Goal: Find specific page/section: Find specific page/section

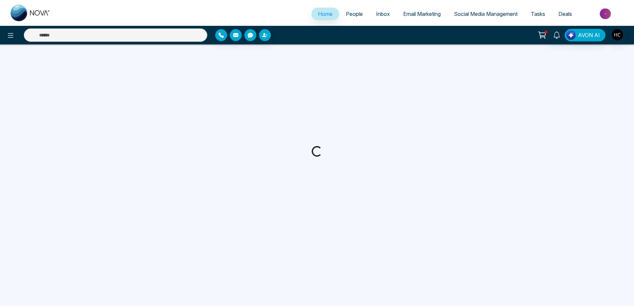
select select "*"
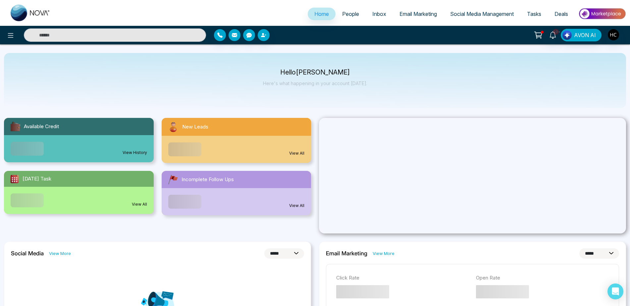
click at [342, 15] on span "People" at bounding box center [350, 14] width 17 height 7
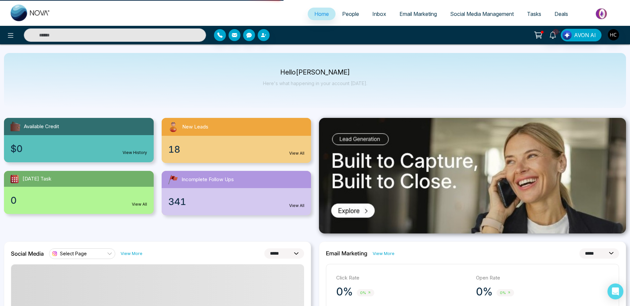
click at [341, 17] on link "People" at bounding box center [351, 14] width 30 height 13
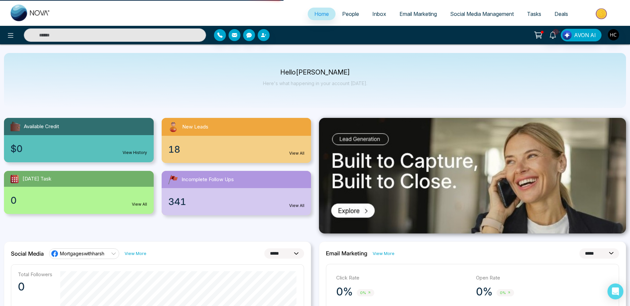
click at [348, 15] on span "People" at bounding box center [350, 14] width 17 height 7
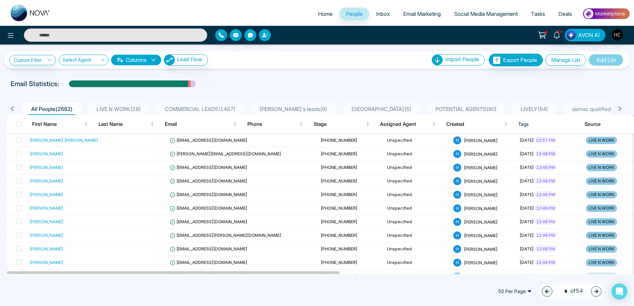
click at [103, 112] on div "LIVE N WORK ( 18 )" at bounding box center [119, 109] width 50 height 8
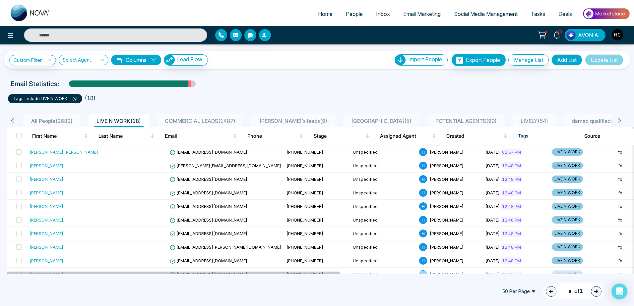
click at [323, 12] on span "Home" at bounding box center [325, 14] width 15 height 7
select select "*"
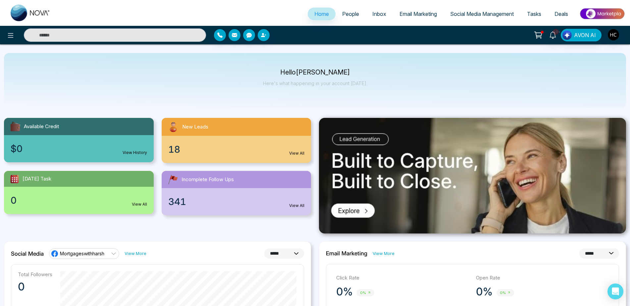
click at [351, 14] on span "People" at bounding box center [350, 14] width 17 height 7
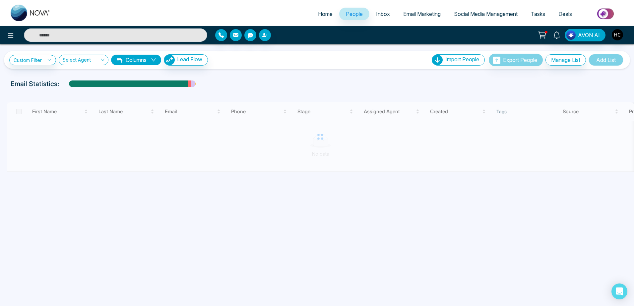
click at [326, 13] on span "Home" at bounding box center [325, 14] width 15 height 7
select select "*"
